Goal: Complete application form

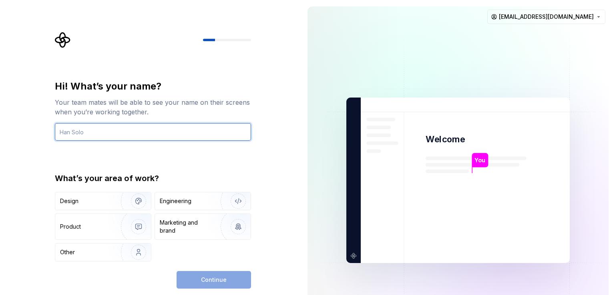
click at [99, 132] on input "text" at bounding box center [153, 132] width 196 height 18
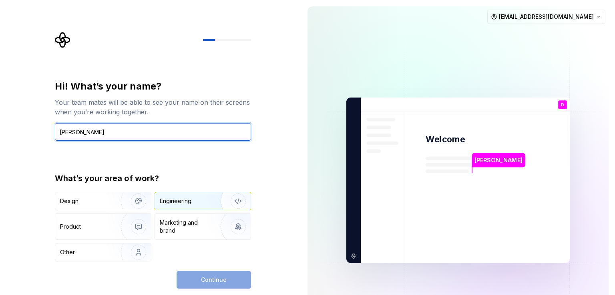
type input "[PERSON_NAME]"
click at [186, 205] on div "Engineering" at bounding box center [203, 202] width 96 height 18
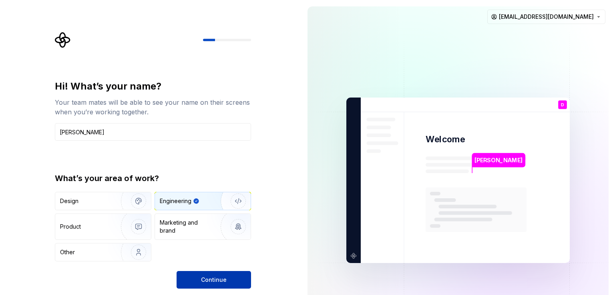
click at [221, 279] on span "Continue" at bounding box center [214, 280] width 26 height 8
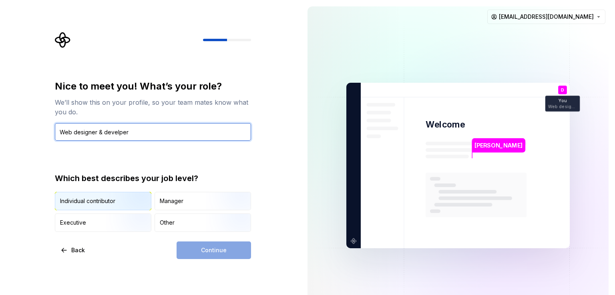
type input "Web designer & develper"
click at [111, 204] on img "button" at bounding box center [131, 212] width 51 height 54
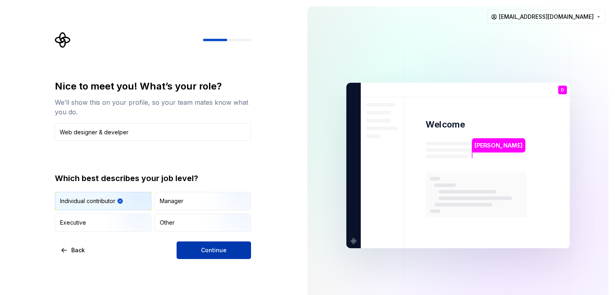
click at [216, 252] on span "Continue" at bounding box center [214, 251] width 26 height 8
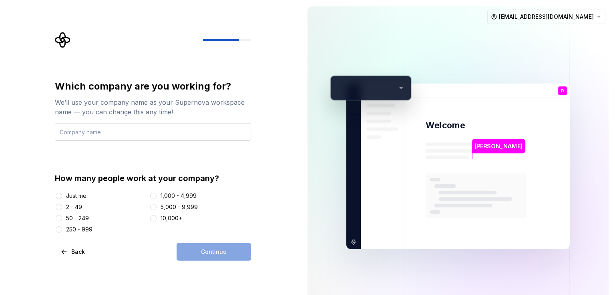
click at [161, 135] on input "text" at bounding box center [153, 132] width 196 height 18
type input "w"
type input "incwebinvent"
click at [61, 198] on button "Just me" at bounding box center [59, 196] width 6 height 6
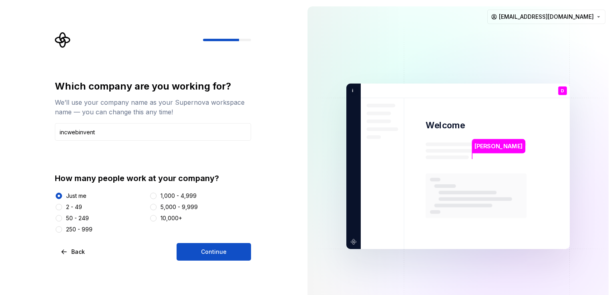
click at [194, 253] on button "Continue" at bounding box center [214, 252] width 74 height 18
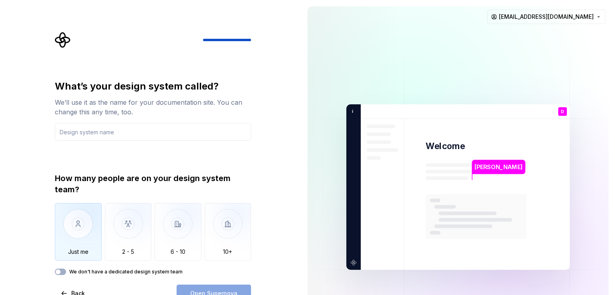
click at [73, 227] on img "button" at bounding box center [78, 230] width 47 height 54
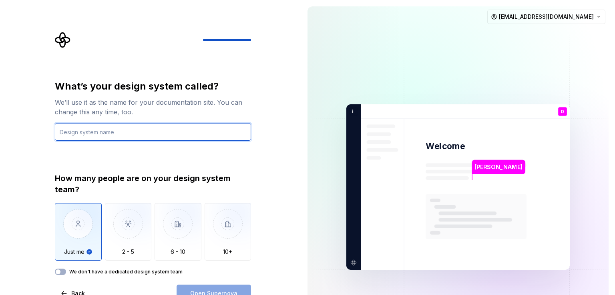
click at [69, 132] on input "text" at bounding box center [153, 132] width 196 height 18
type input "committee site"
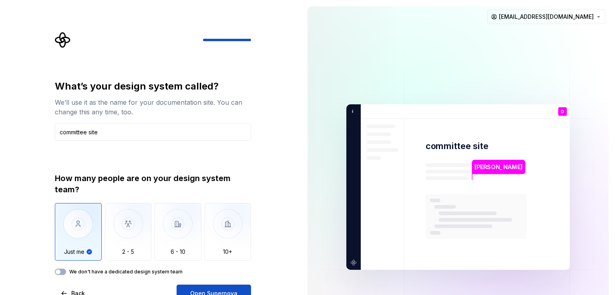
drag, startPoint x: 201, startPoint y: 290, endPoint x: 199, endPoint y: 261, distance: 29.3
click at [202, 290] on span "Open Supernova" at bounding box center [213, 294] width 47 height 8
